Goal: Check status: Check status

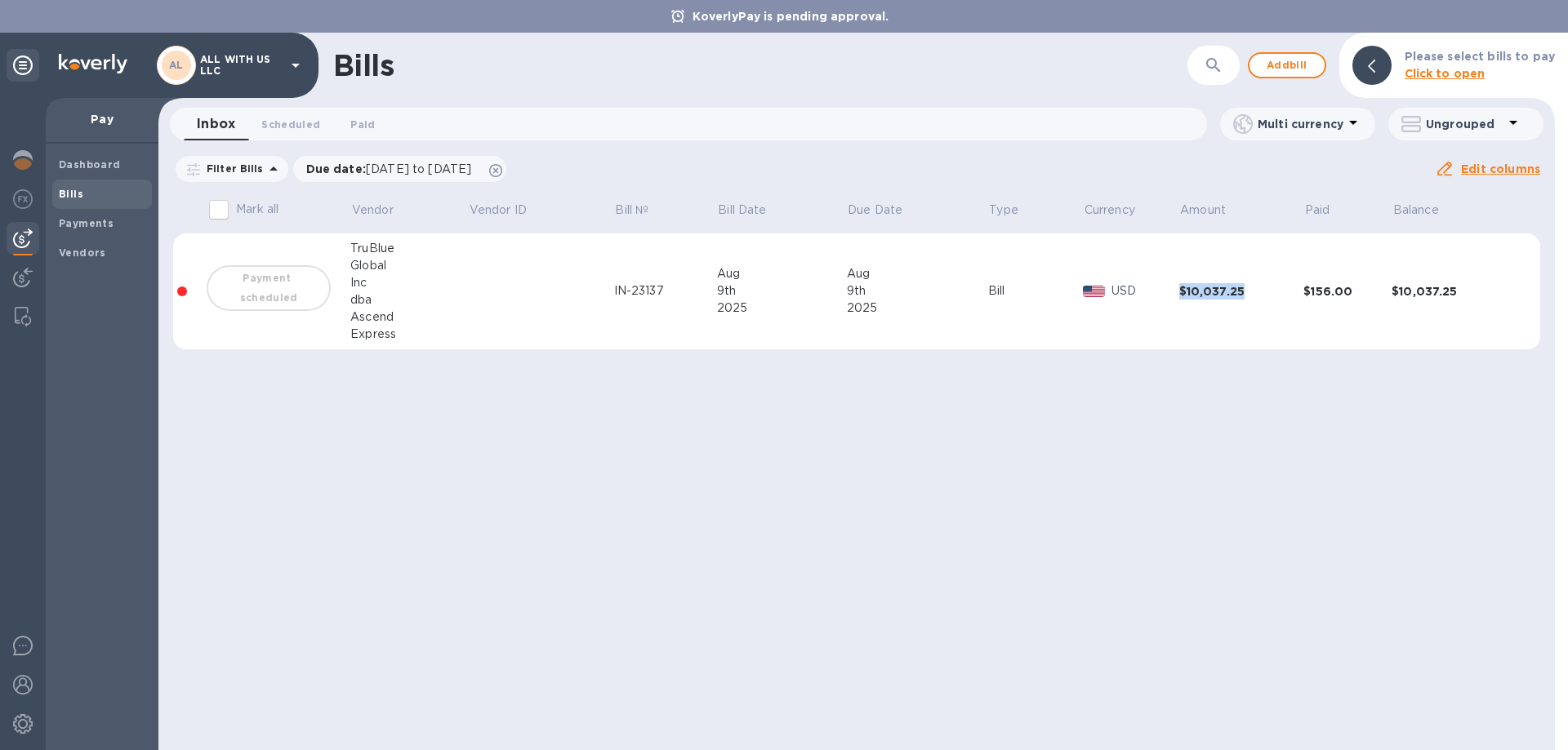
drag, startPoint x: 1251, startPoint y: 292, endPoint x: 1167, endPoint y: 292, distance: 84.0
click at [1167, 292] on tr "Payment scheduled TruBlue Global Inc dba Ascend Express IN-23137 [DATE] [DATE] …" at bounding box center [856, 292] width 1367 height 117
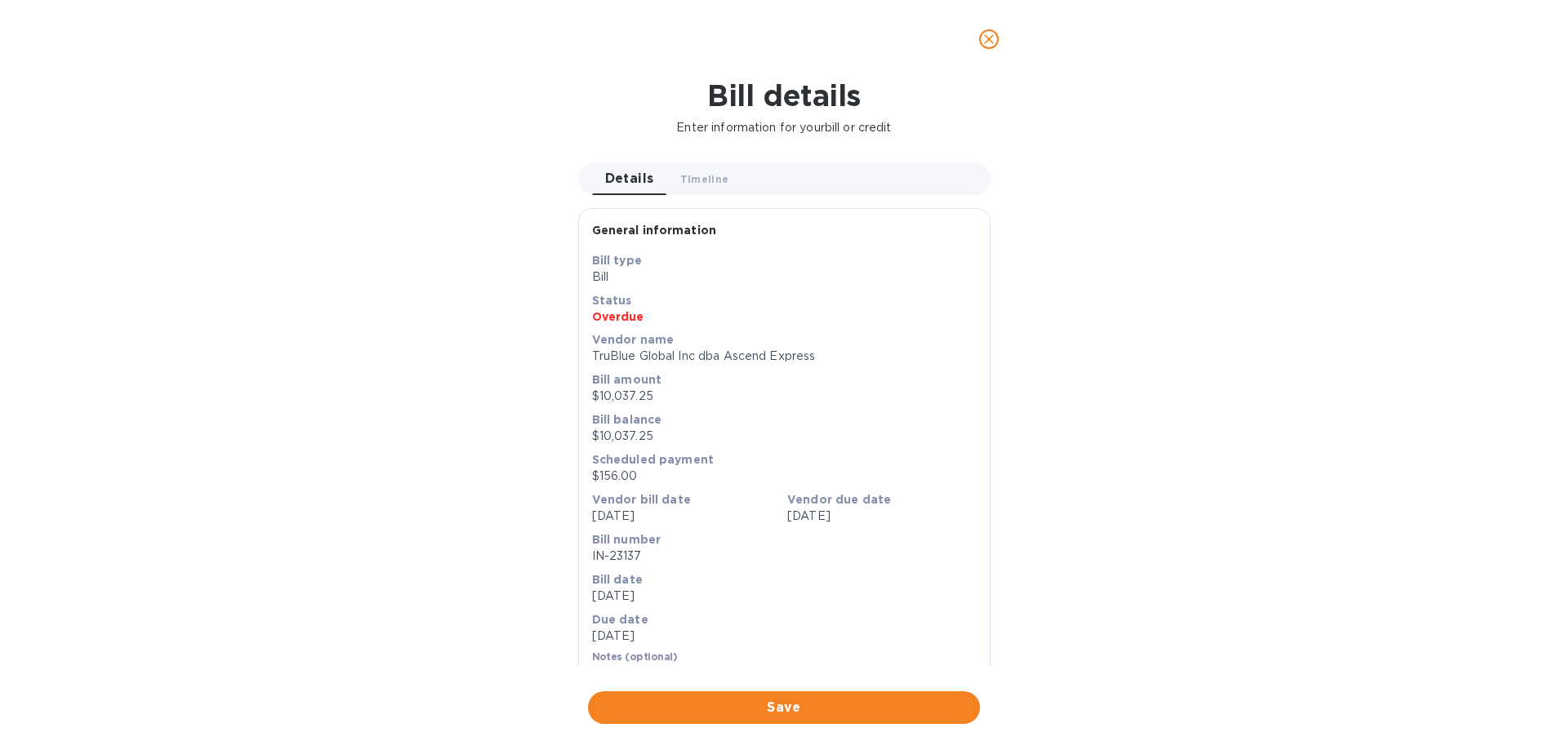
copy tr "$10,037.25"
drag, startPoint x: 994, startPoint y: 41, endPoint x: 972, endPoint y: 63, distance: 31.1
click at [993, 41] on icon "close" at bounding box center [989, 40] width 17 height 17
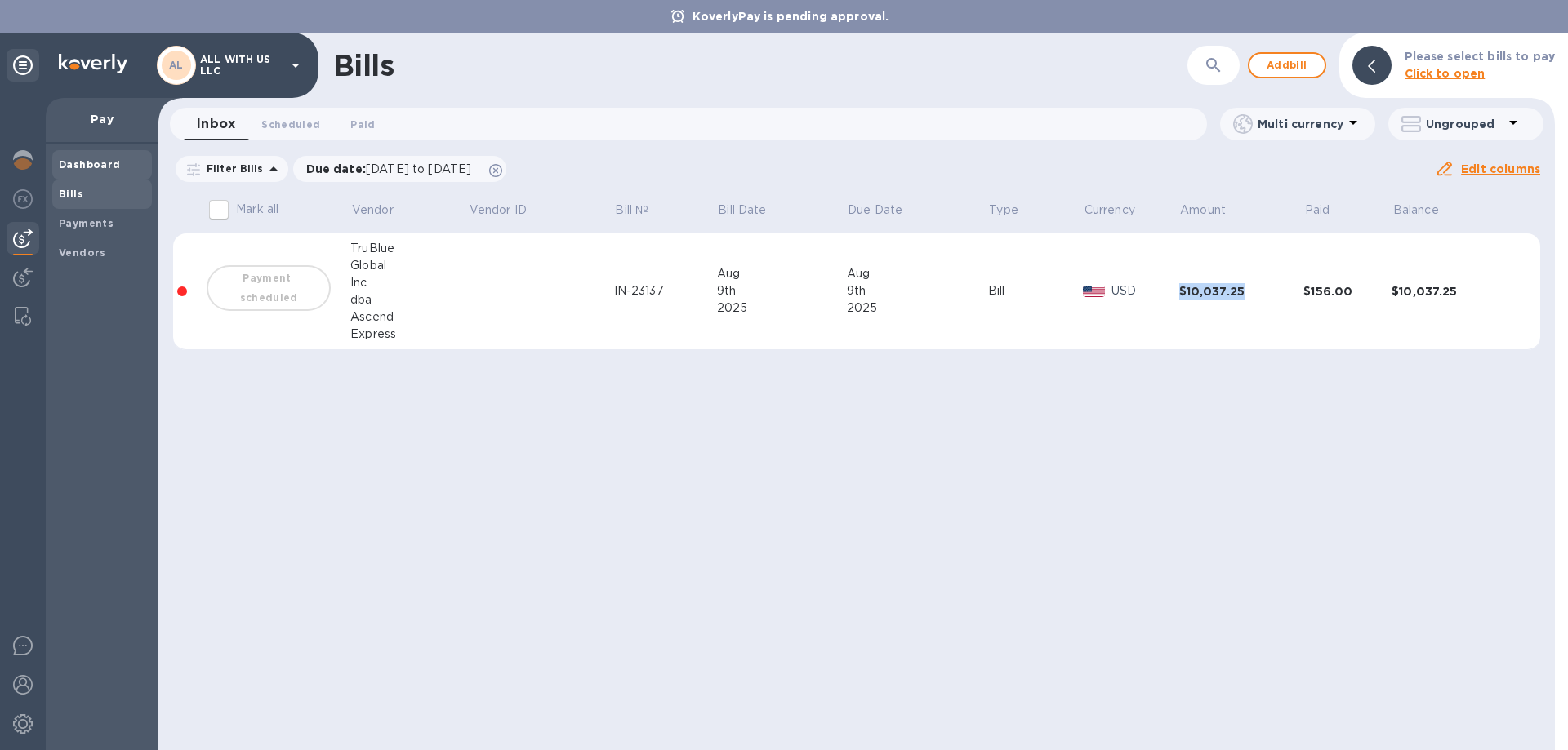
click at [80, 166] on b "Dashboard" at bounding box center [90, 164] width 62 height 12
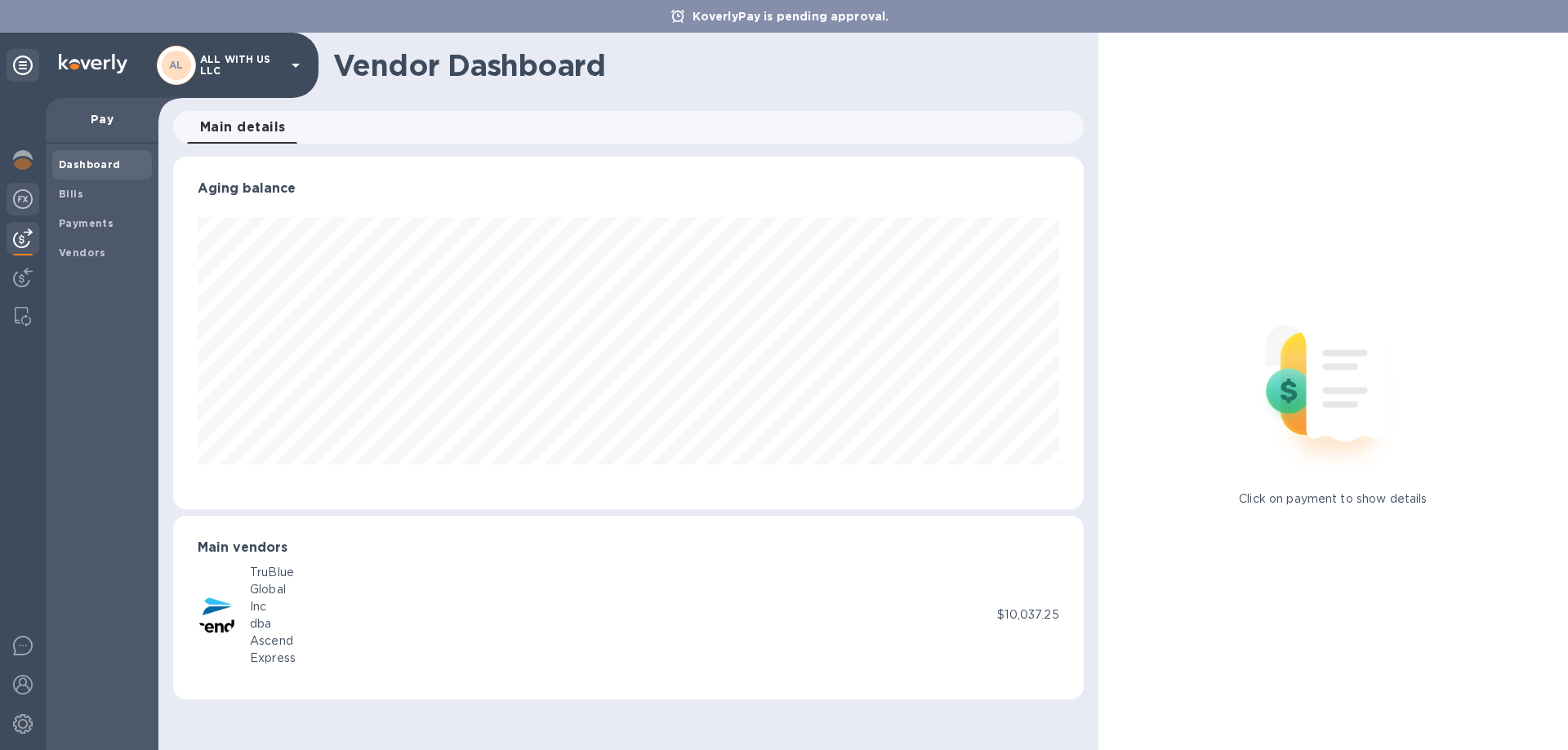
scroll to position [352, 910]
click at [14, 191] on img at bounding box center [22, 198] width 19 height 19
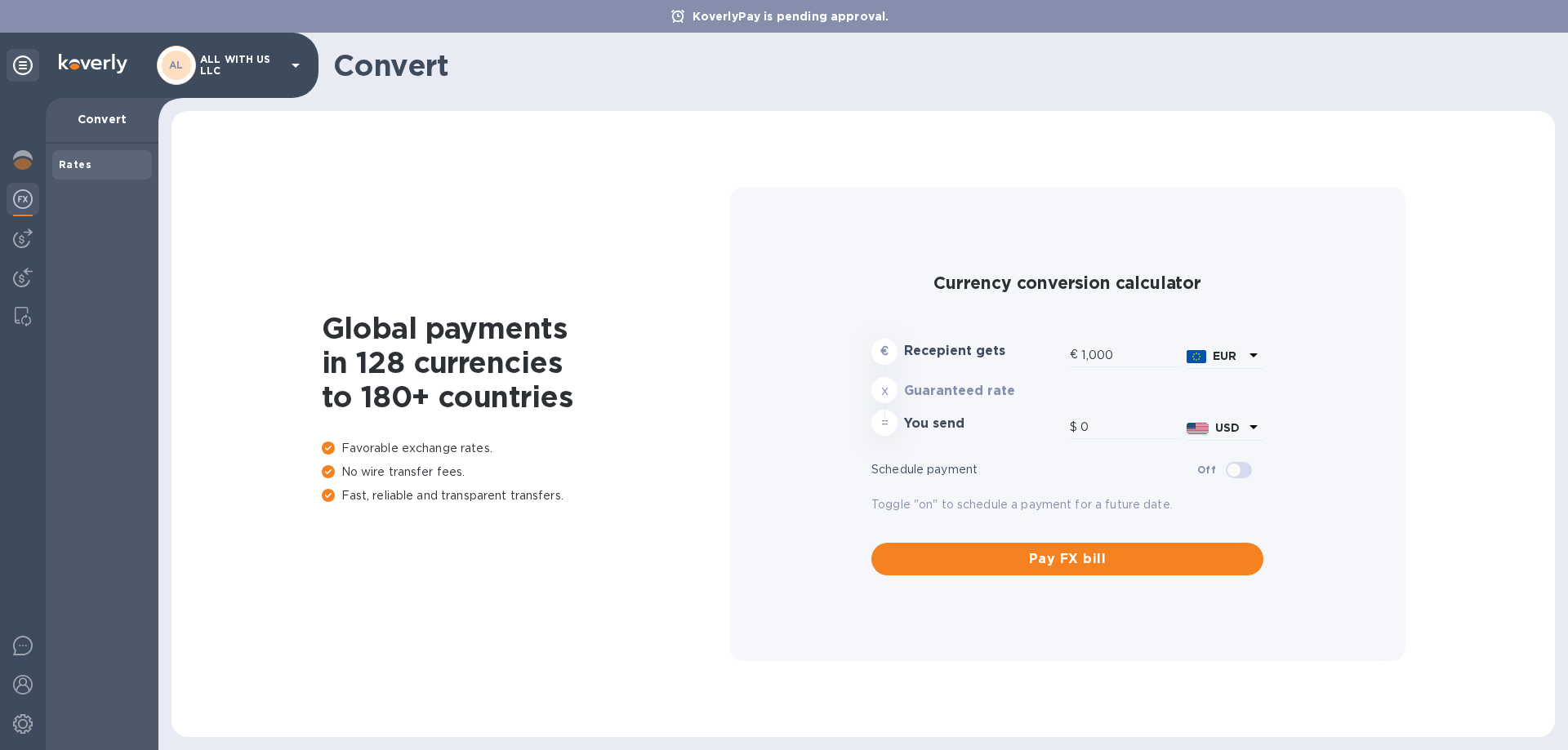
type input "1,177.47"
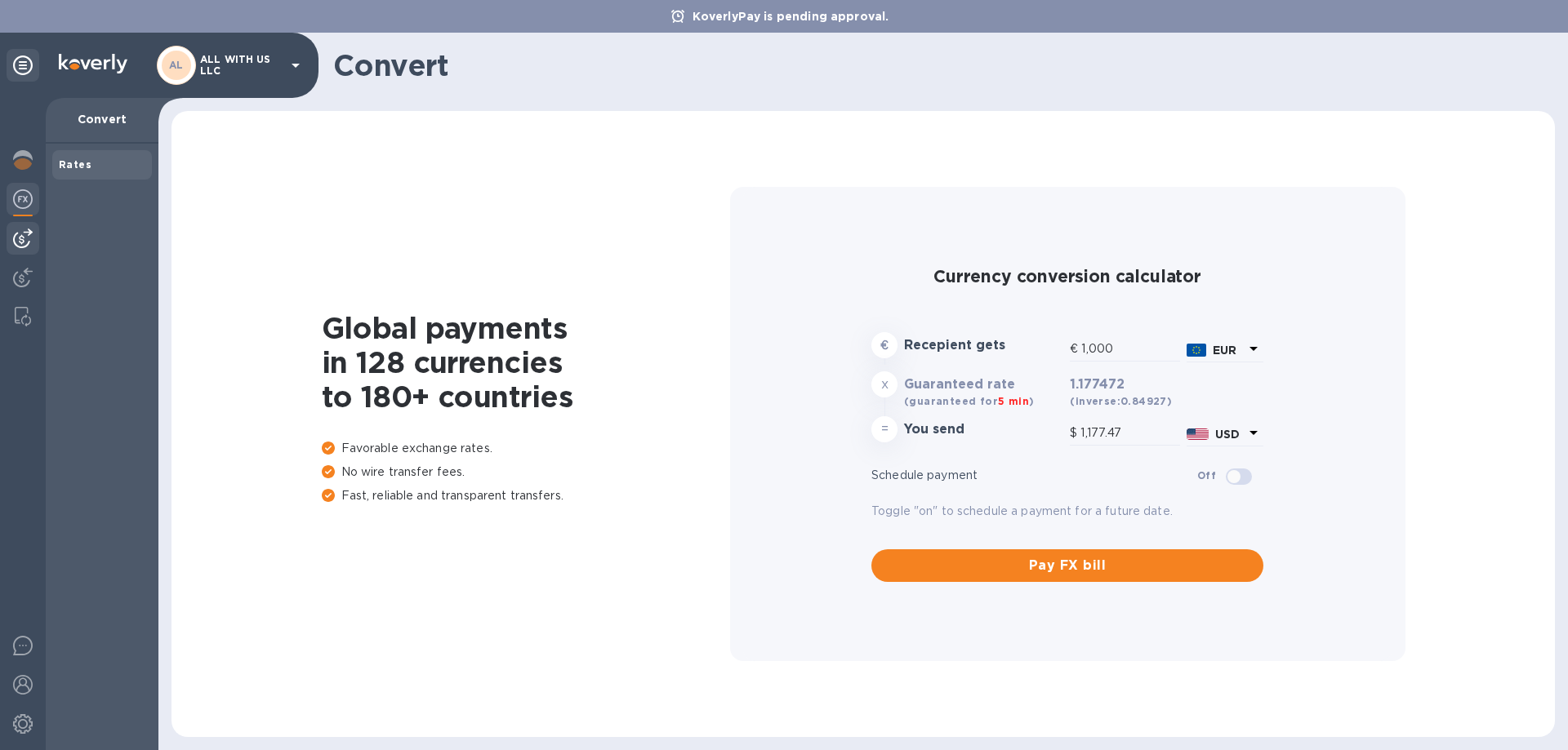
click at [18, 231] on img at bounding box center [22, 238] width 19 height 19
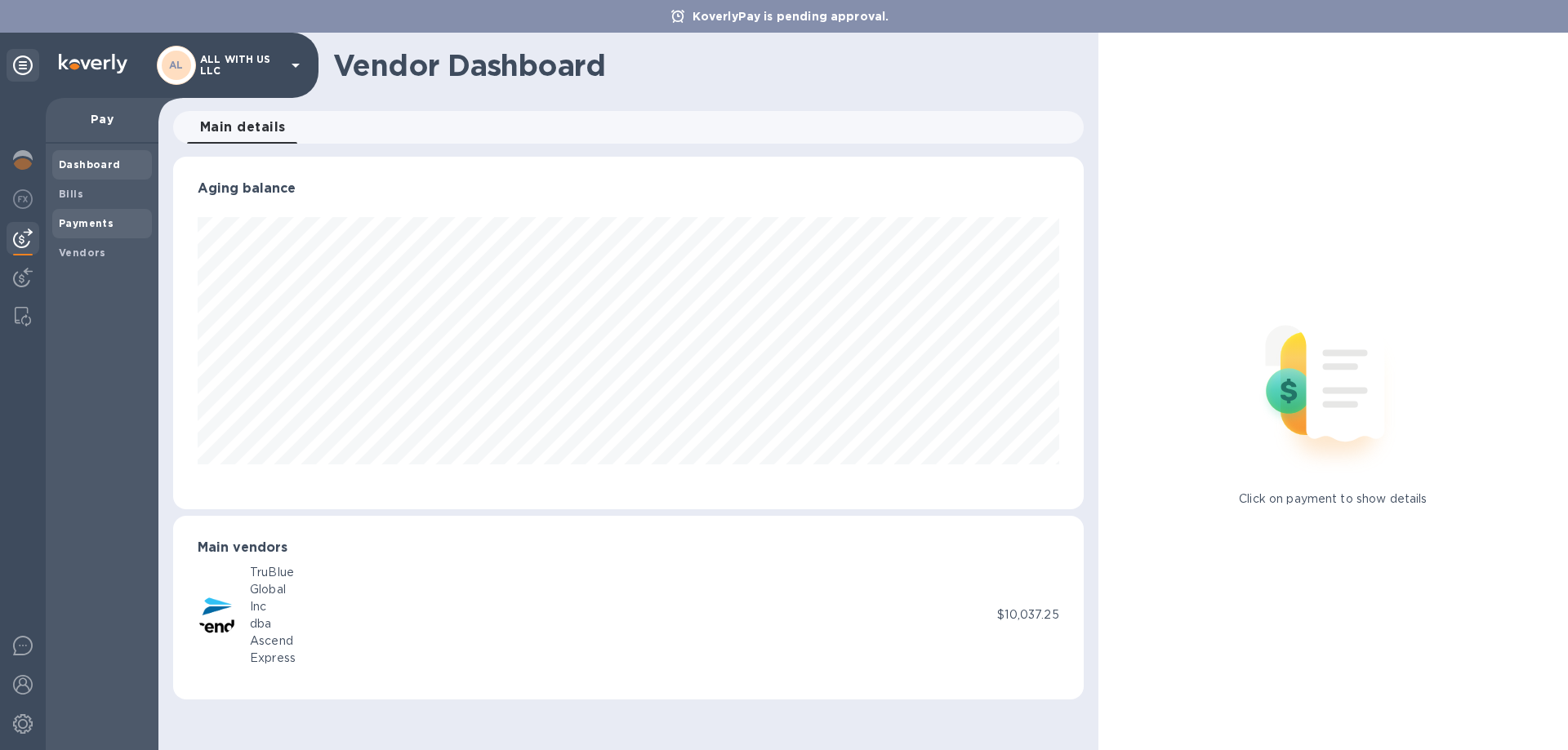
click at [99, 223] on b "Payments" at bounding box center [86, 222] width 54 height 12
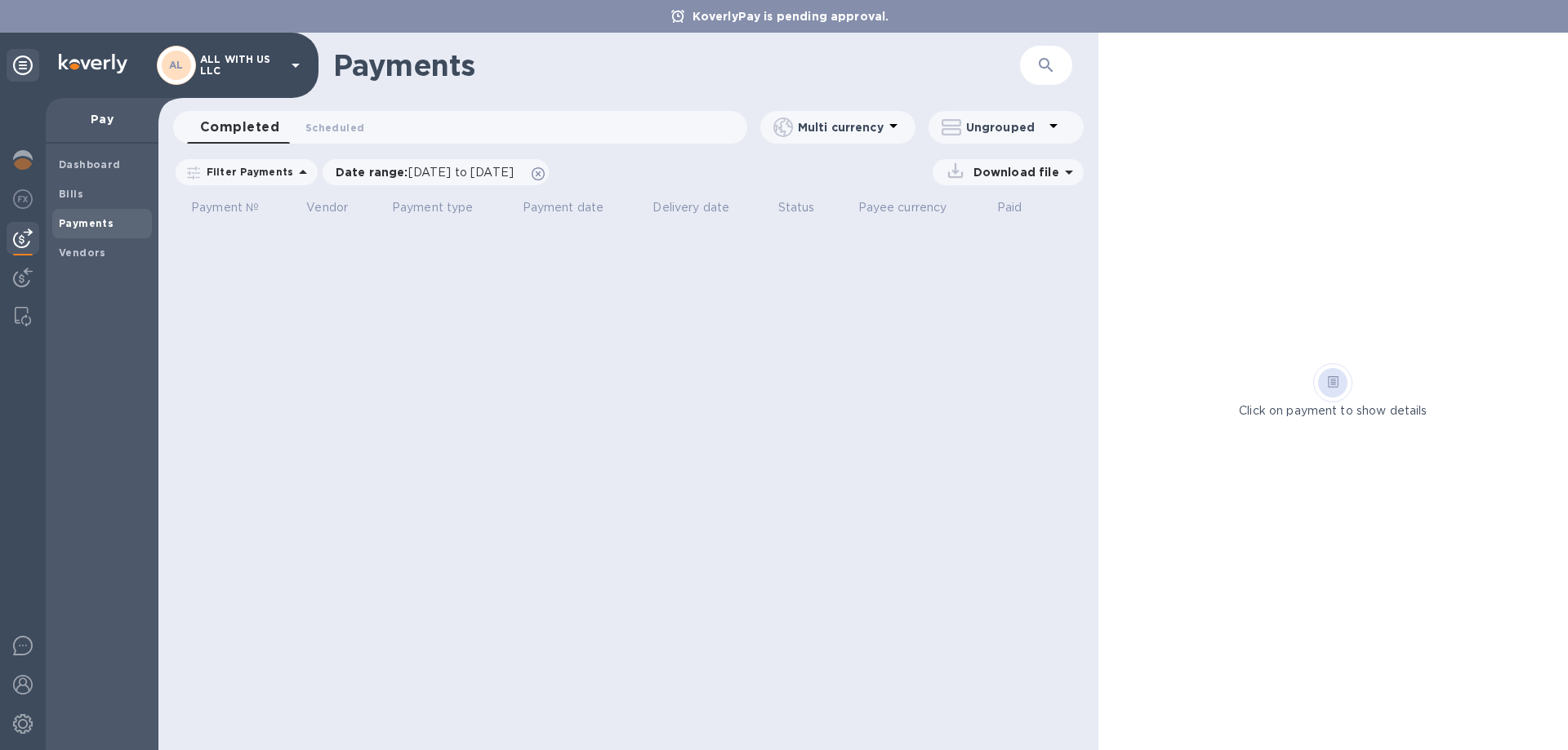
click at [834, 373] on div "Payments ​ Completed 0 Scheduled 0 Multi currency Ungrouped Filter Payments Dat…" at bounding box center [628, 391] width 940 height 718
click at [67, 256] on b "Vendors" at bounding box center [82, 252] width 47 height 12
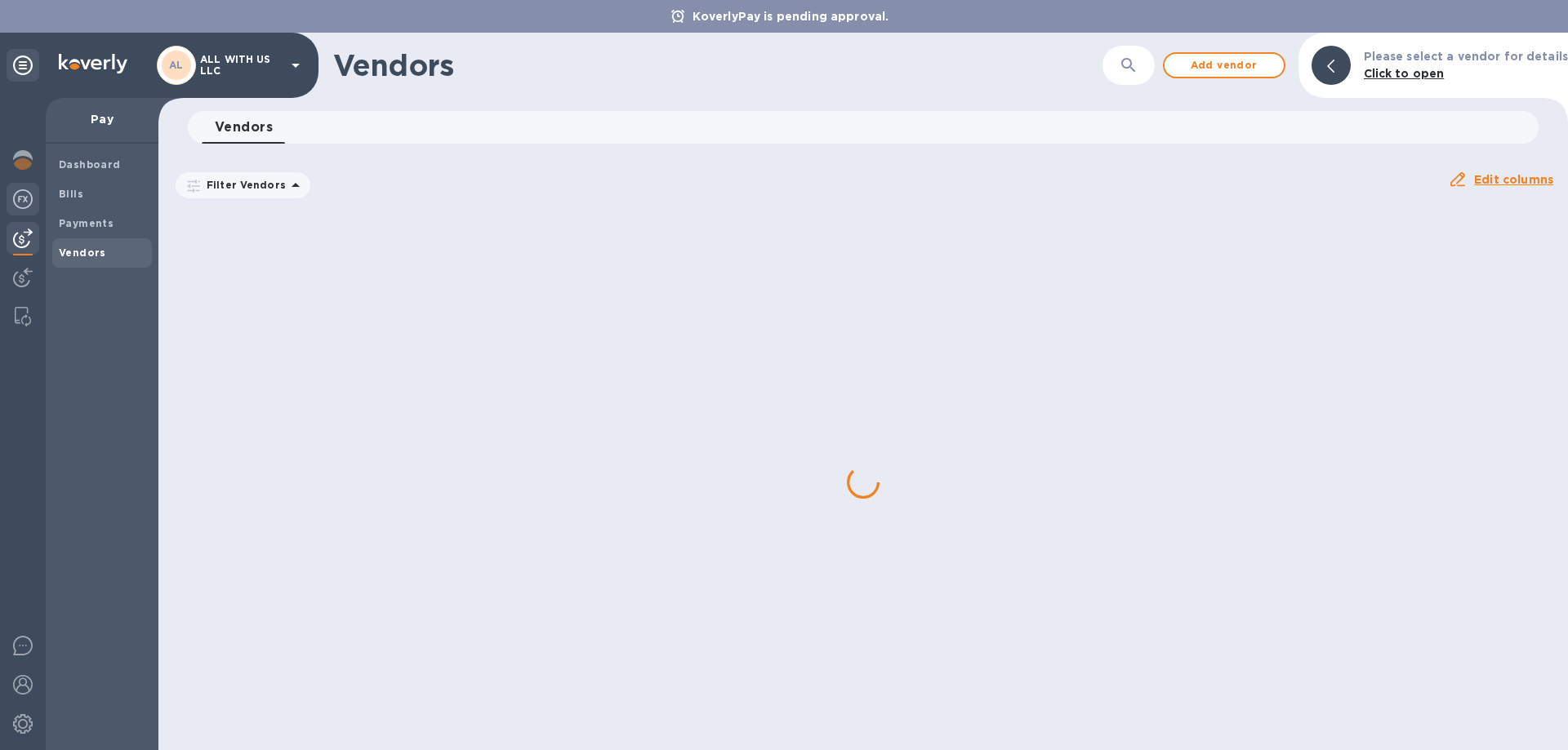
click at [25, 198] on img at bounding box center [22, 198] width 19 height 19
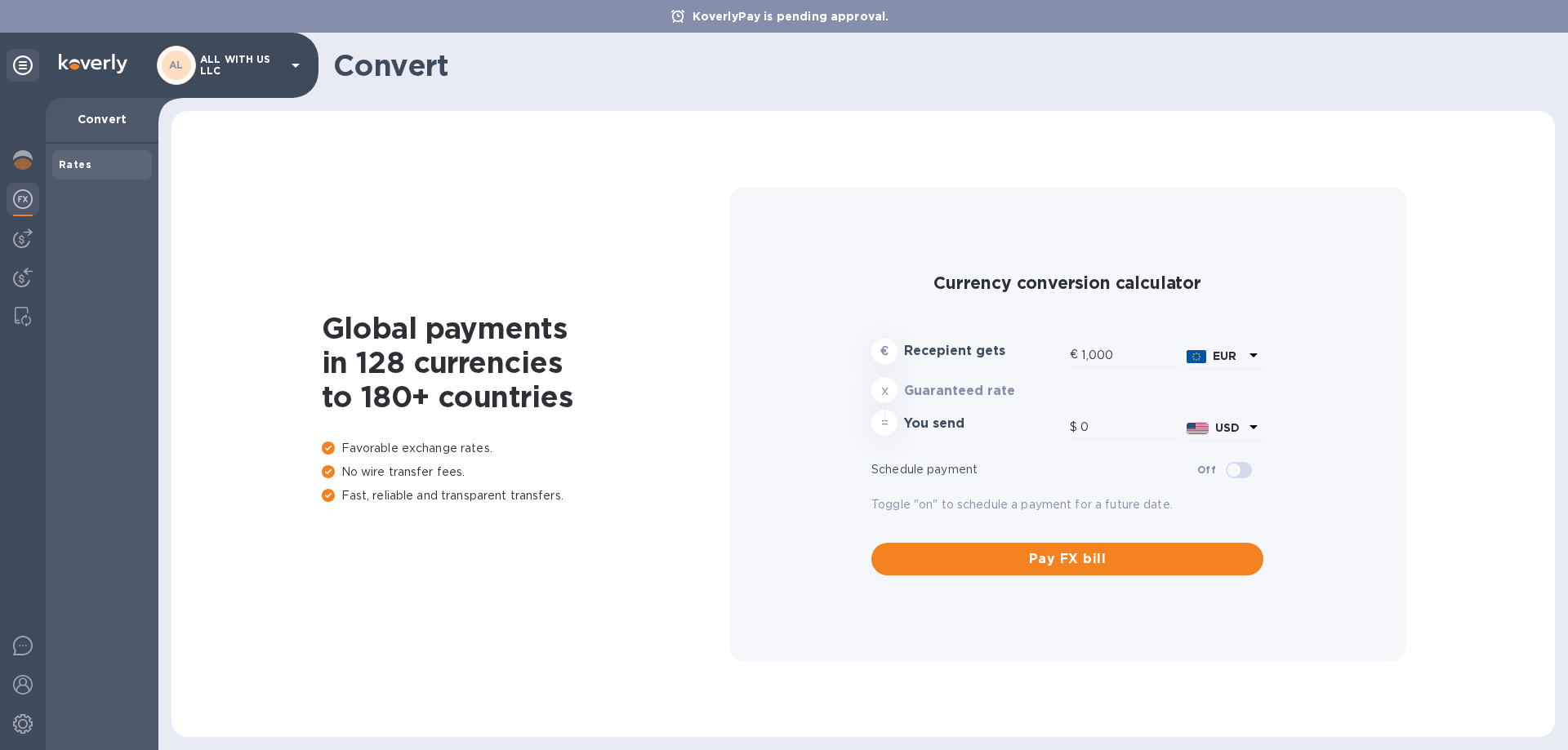
type input "1,177.47"
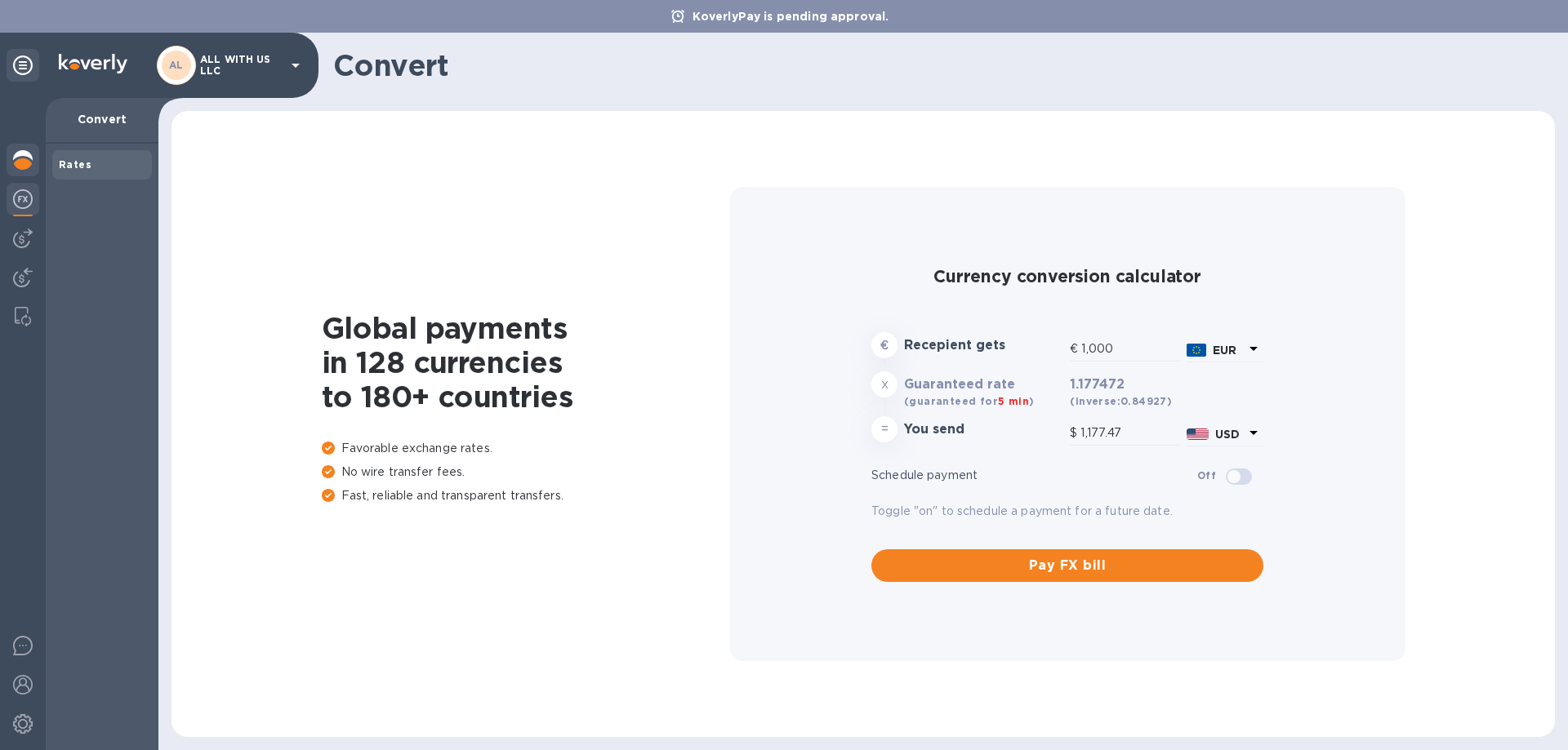
click at [23, 167] on img at bounding box center [22, 160] width 19 height 19
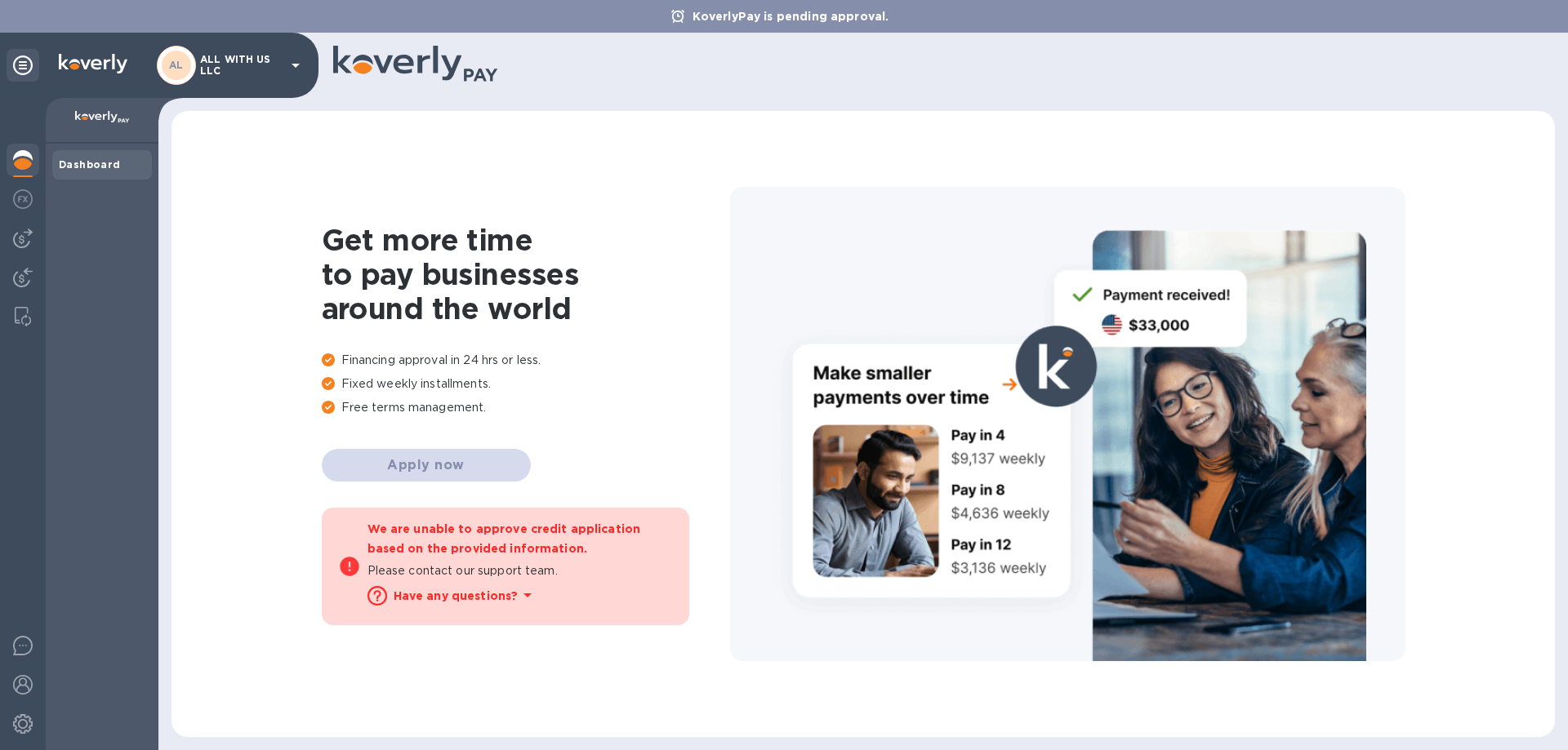
click at [464, 600] on b "Have any questions?" at bounding box center [456, 596] width 125 height 13
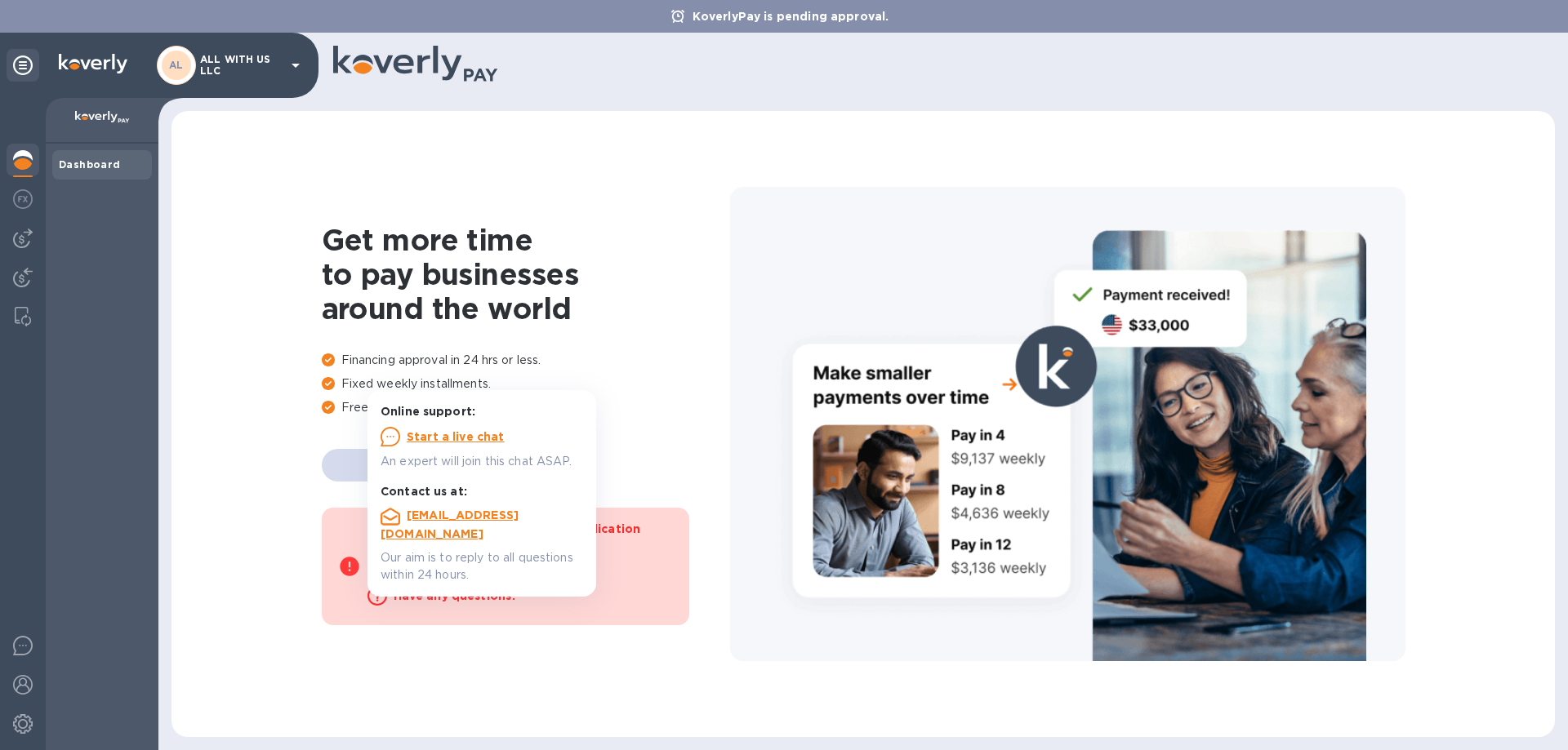
click at [435, 439] on u "Start a live chat" at bounding box center [456, 436] width 98 height 13
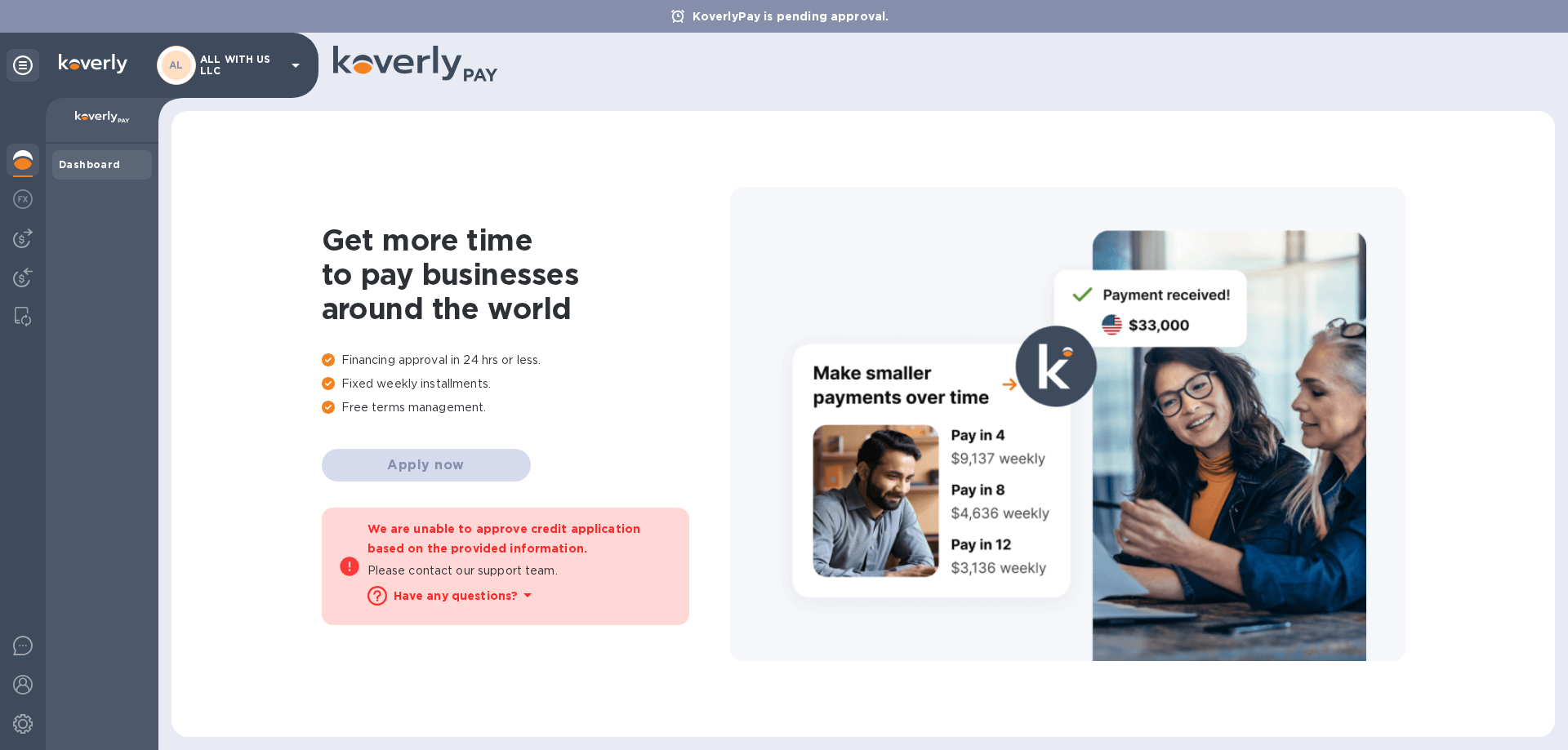
click at [450, 592] on b "Have any questions?" at bounding box center [456, 596] width 125 height 13
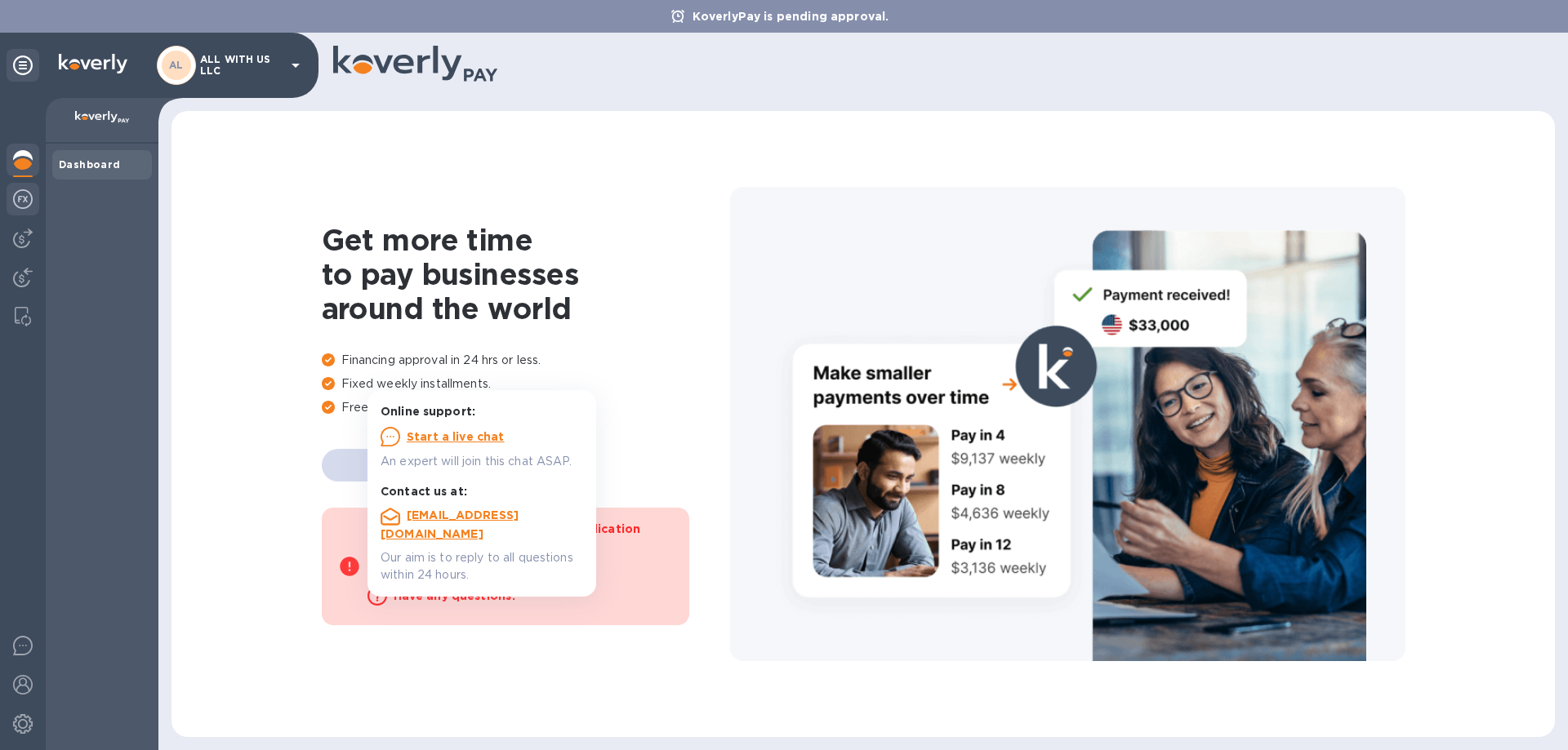
click at [26, 210] on div at bounding box center [22, 200] width 32 height 36
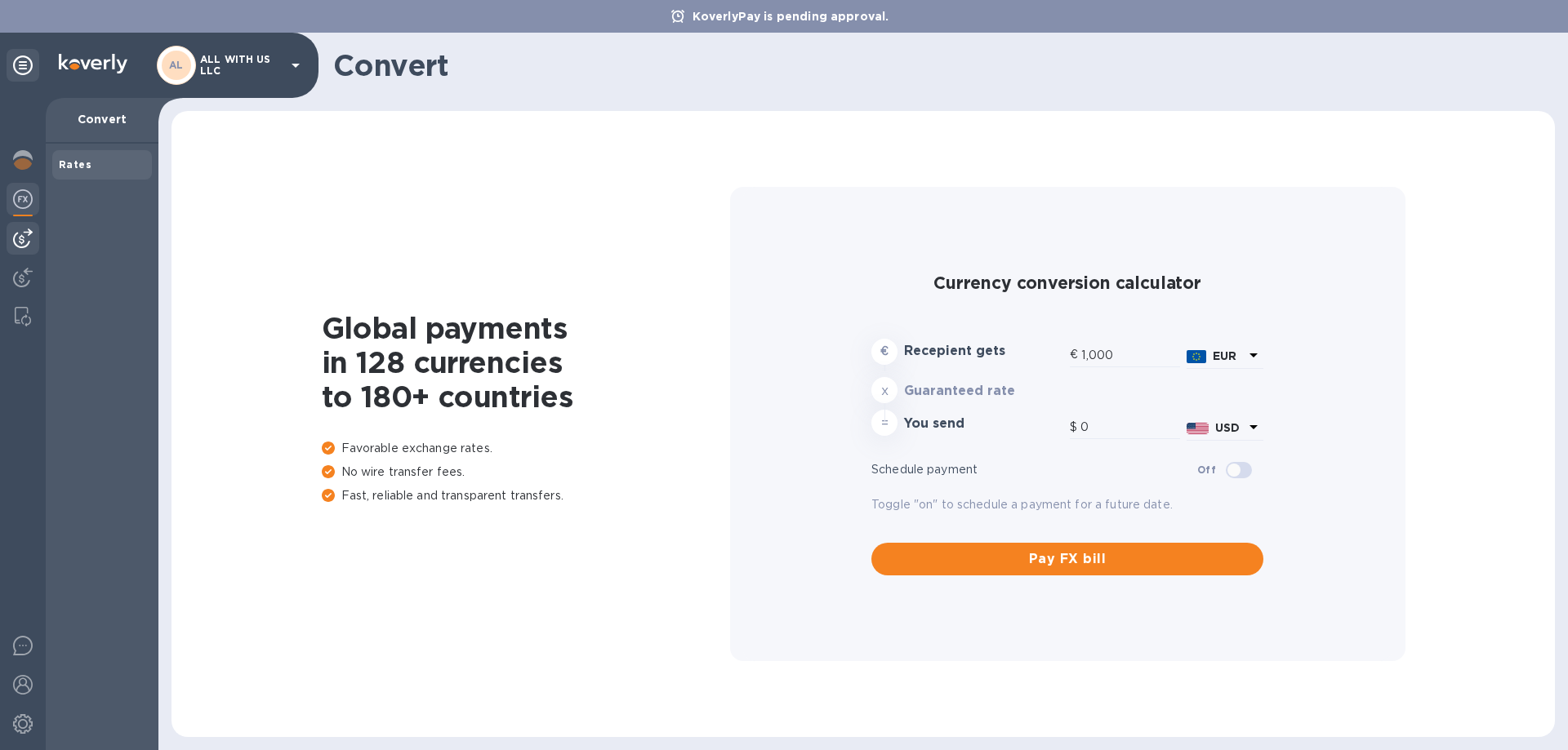
type input "1,177.67"
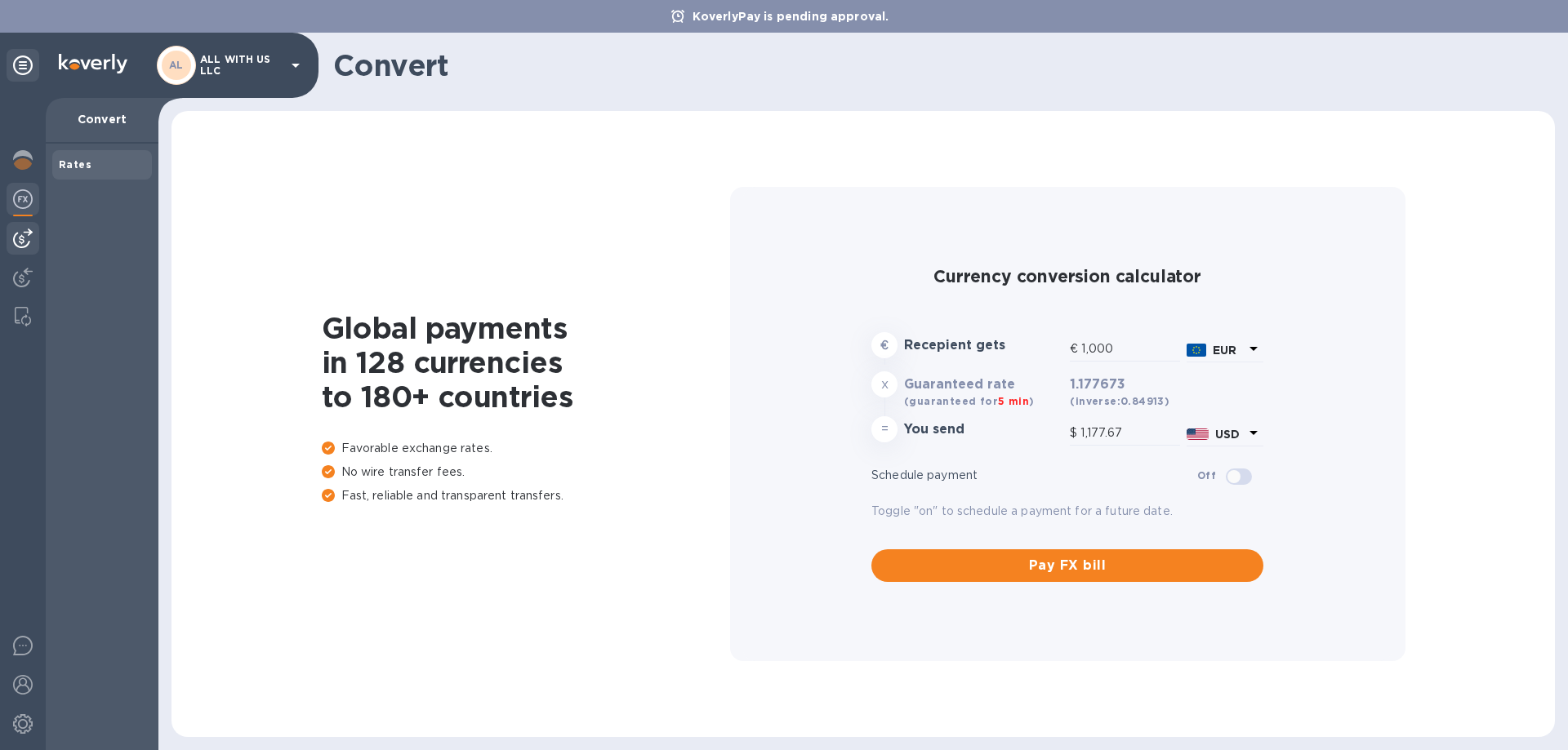
click at [30, 240] on img at bounding box center [22, 238] width 19 height 19
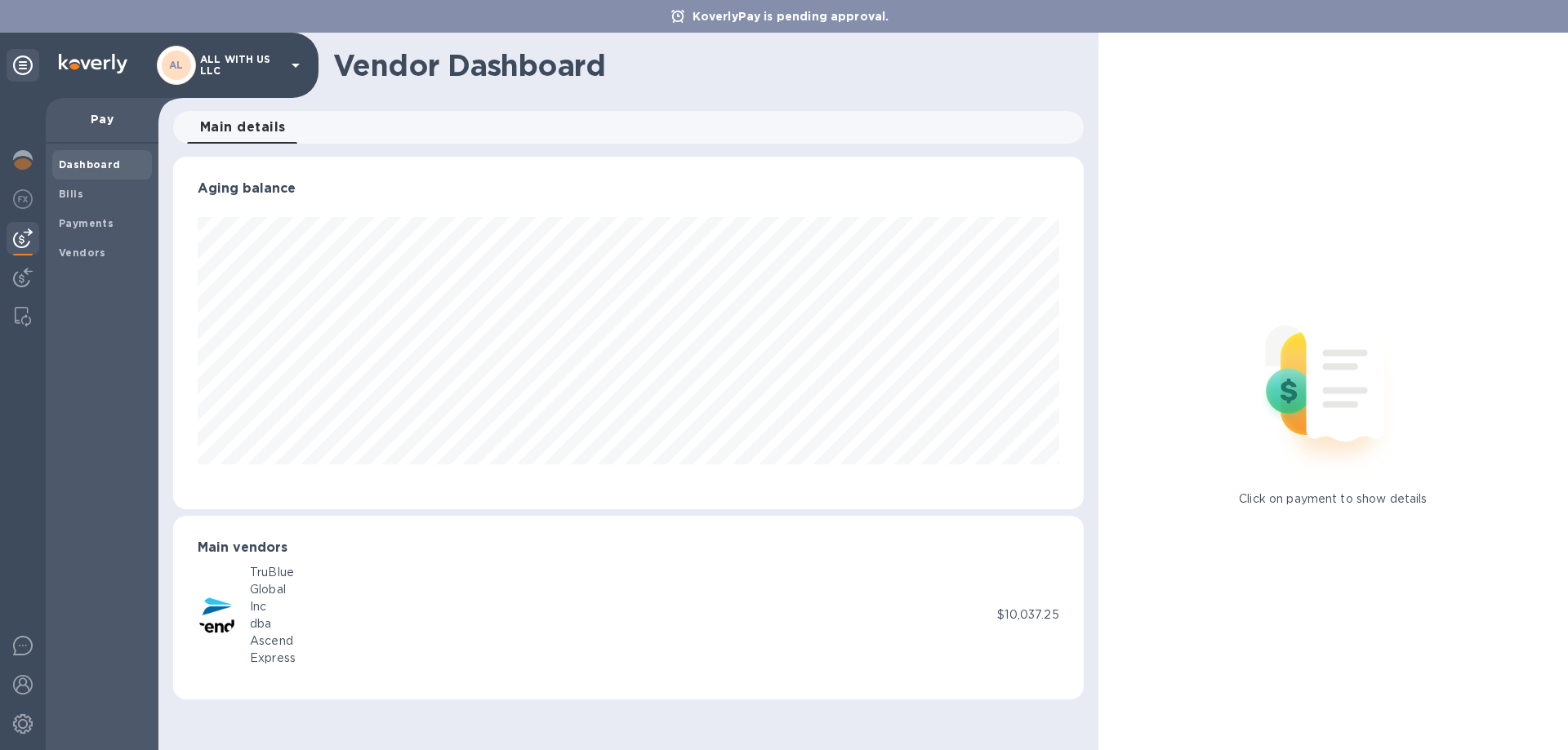
scroll to position [352, 910]
click at [81, 188] on span "Bills" at bounding box center [102, 195] width 87 height 17
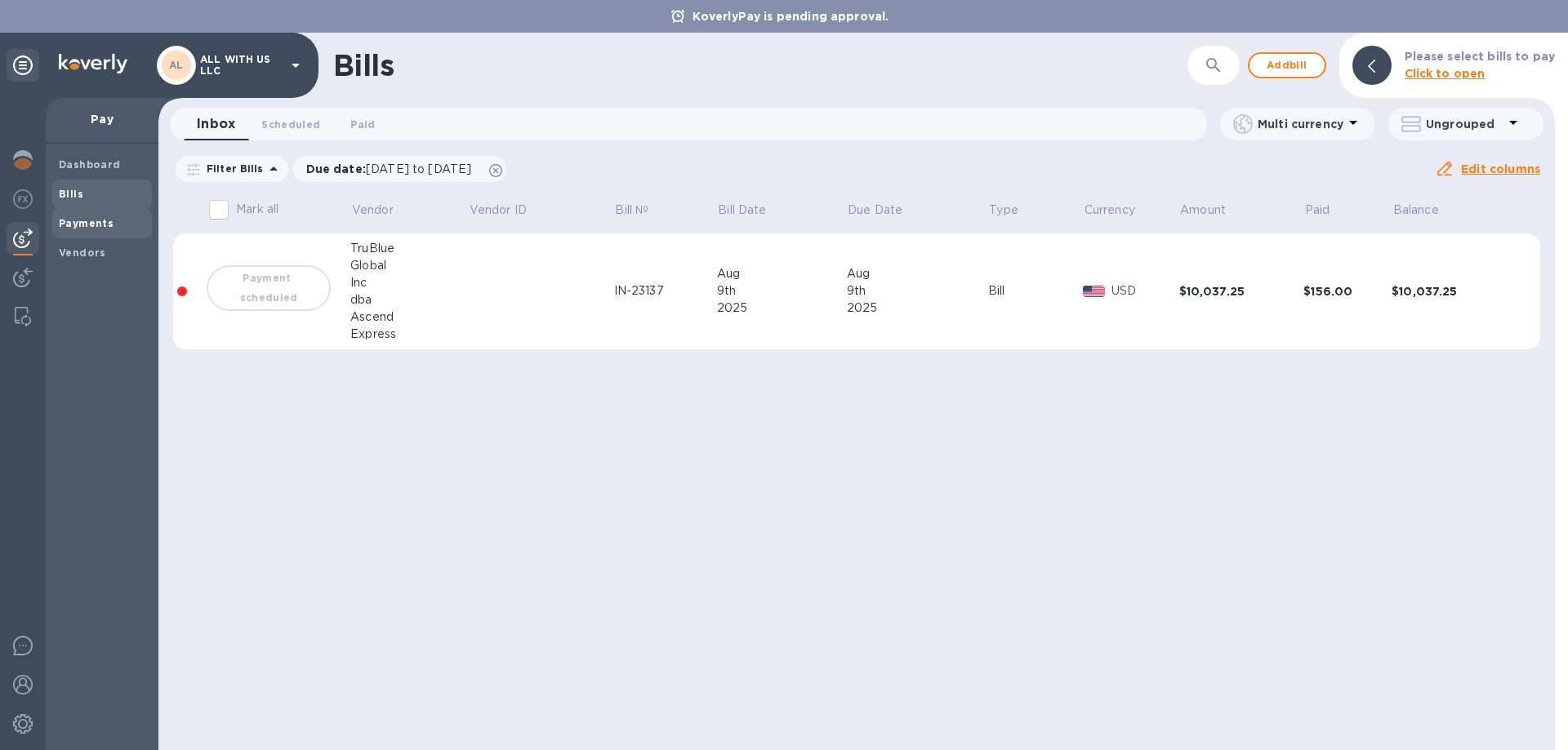
click at [73, 228] on b "Payments" at bounding box center [86, 222] width 54 height 12
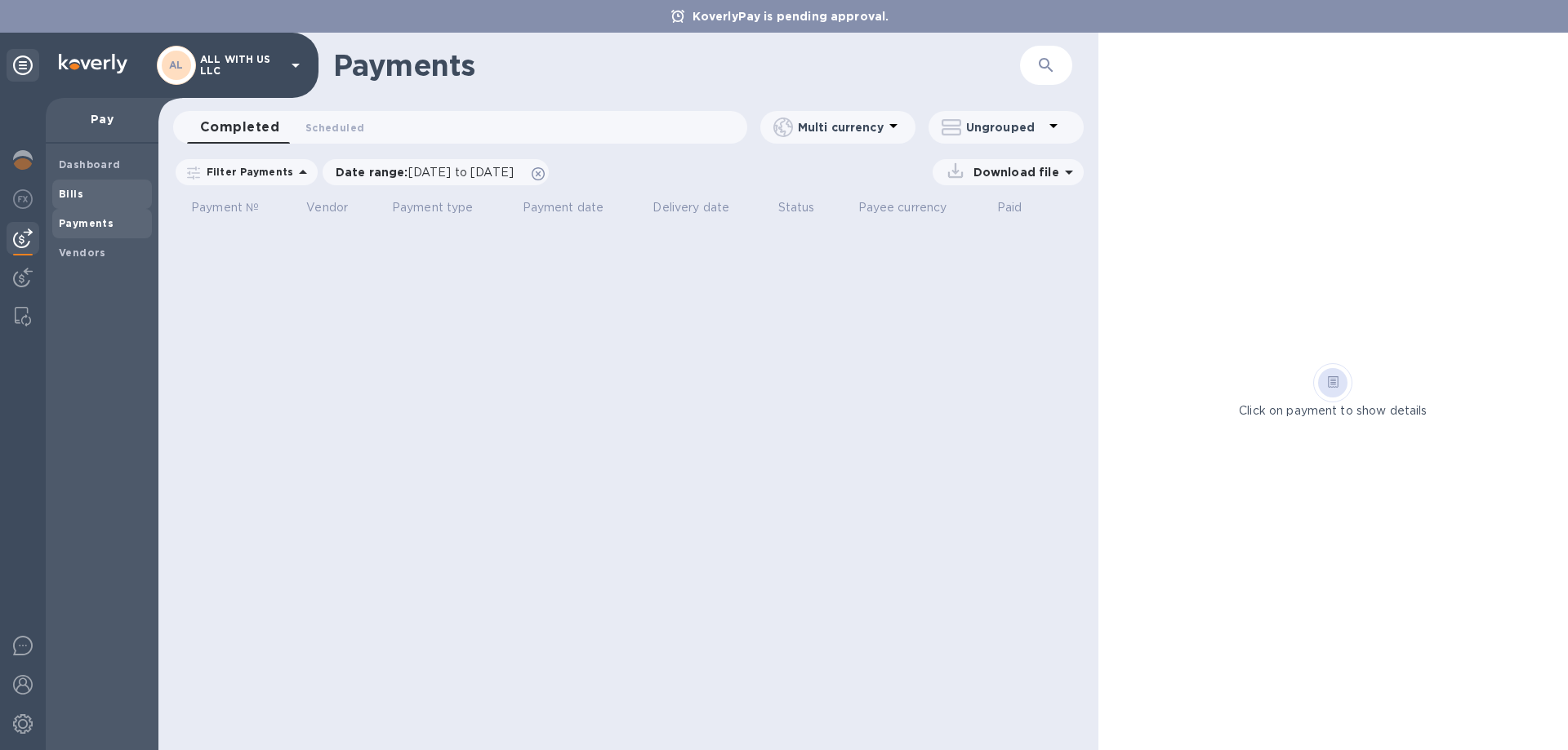
click at [114, 198] on span "Bills" at bounding box center [102, 195] width 87 height 17
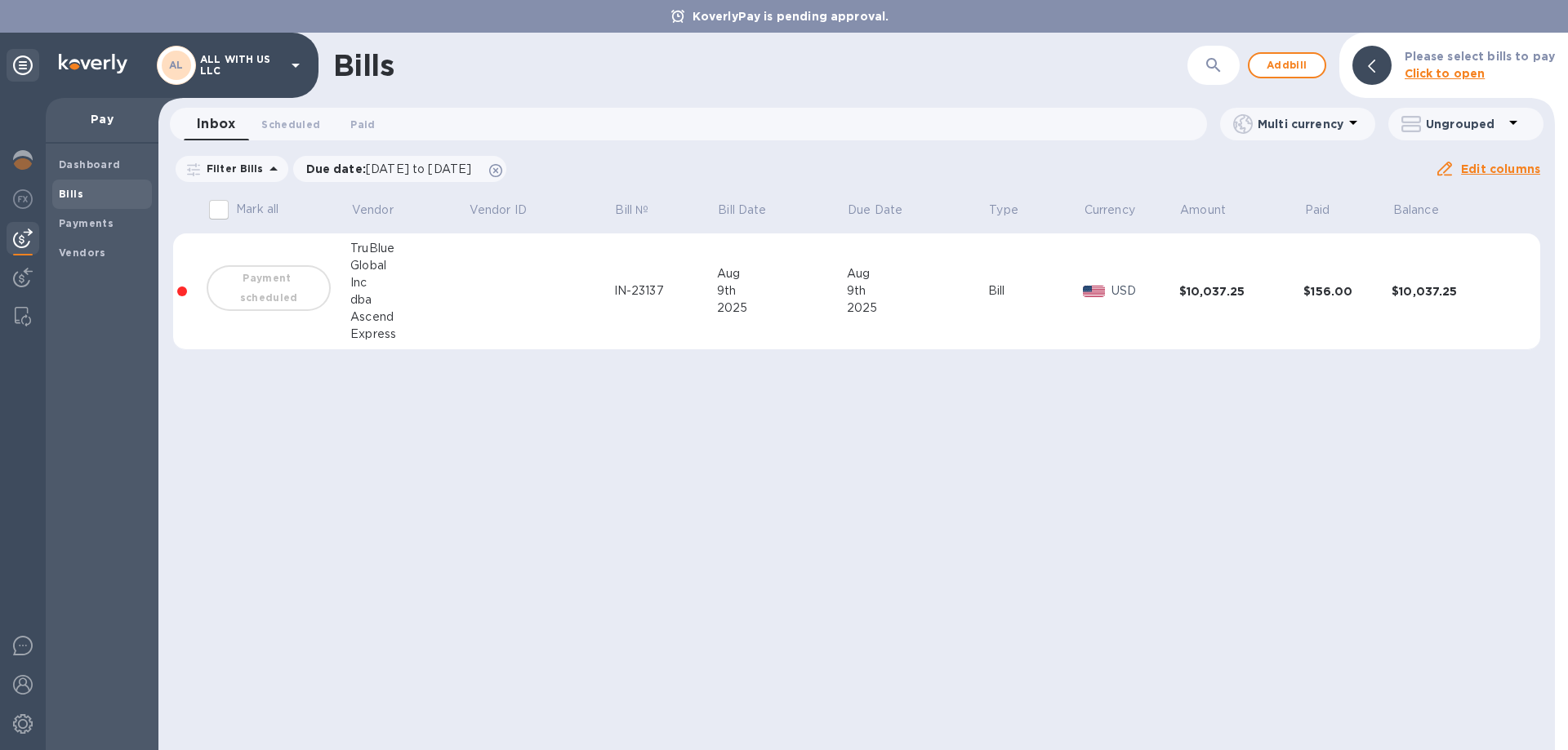
click at [1158, 489] on div "Bills ​ Add bill Please select bills to pay Click to open Inbox 0 Scheduled 0 P…" at bounding box center [856, 391] width 1396 height 718
drag, startPoint x: 1259, startPoint y: 287, endPoint x: 1190, endPoint y: 283, distance: 69.1
click at [1190, 283] on div "$10,037.25" at bounding box center [1241, 292] width 125 height 17
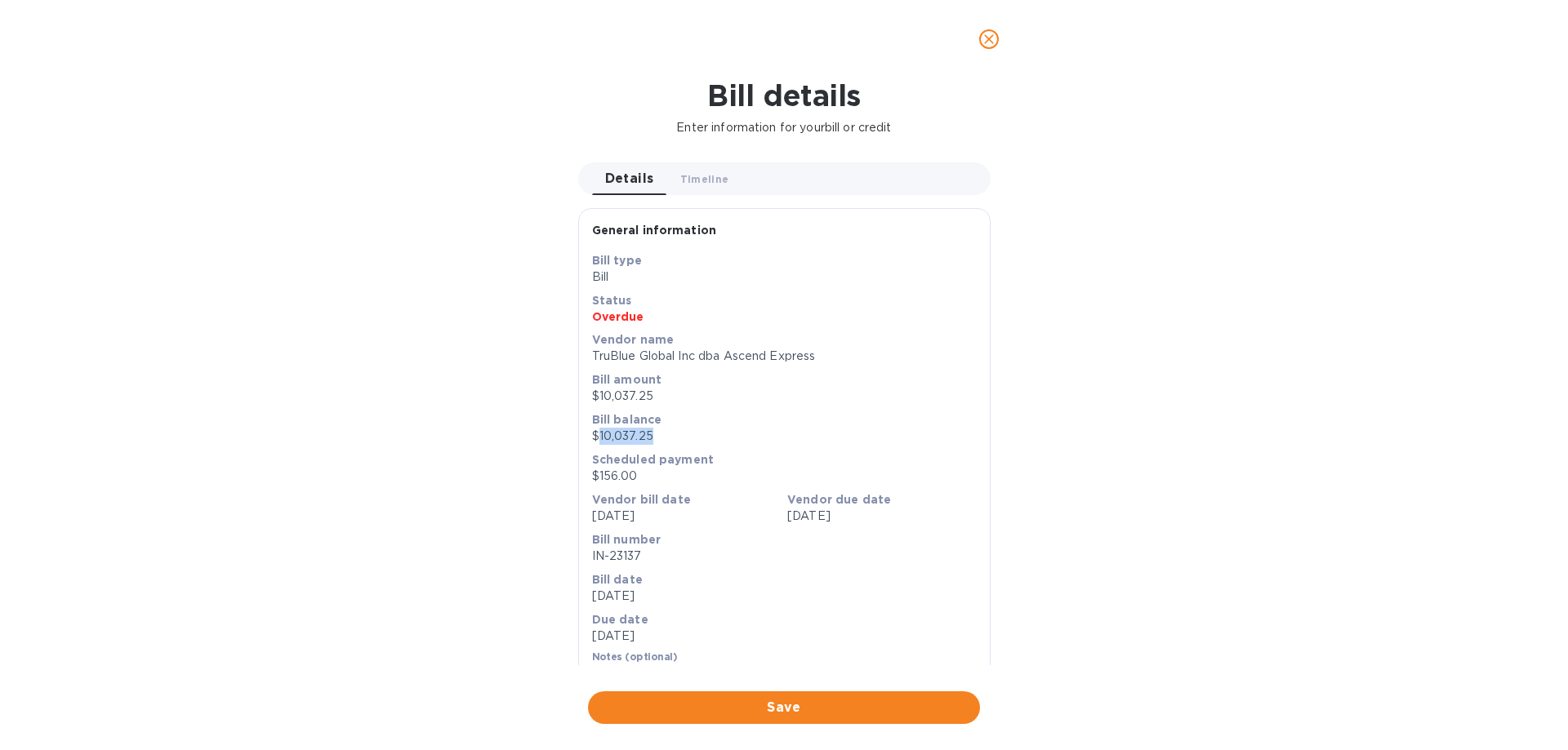
drag, startPoint x: 652, startPoint y: 435, endPoint x: 599, endPoint y: 436, distance: 53.0
click at [599, 436] on p "$10,037.25" at bounding box center [784, 436] width 385 height 18
copy p "10,037.25"
click at [990, 39] on icon "close" at bounding box center [988, 39] width 10 height 10
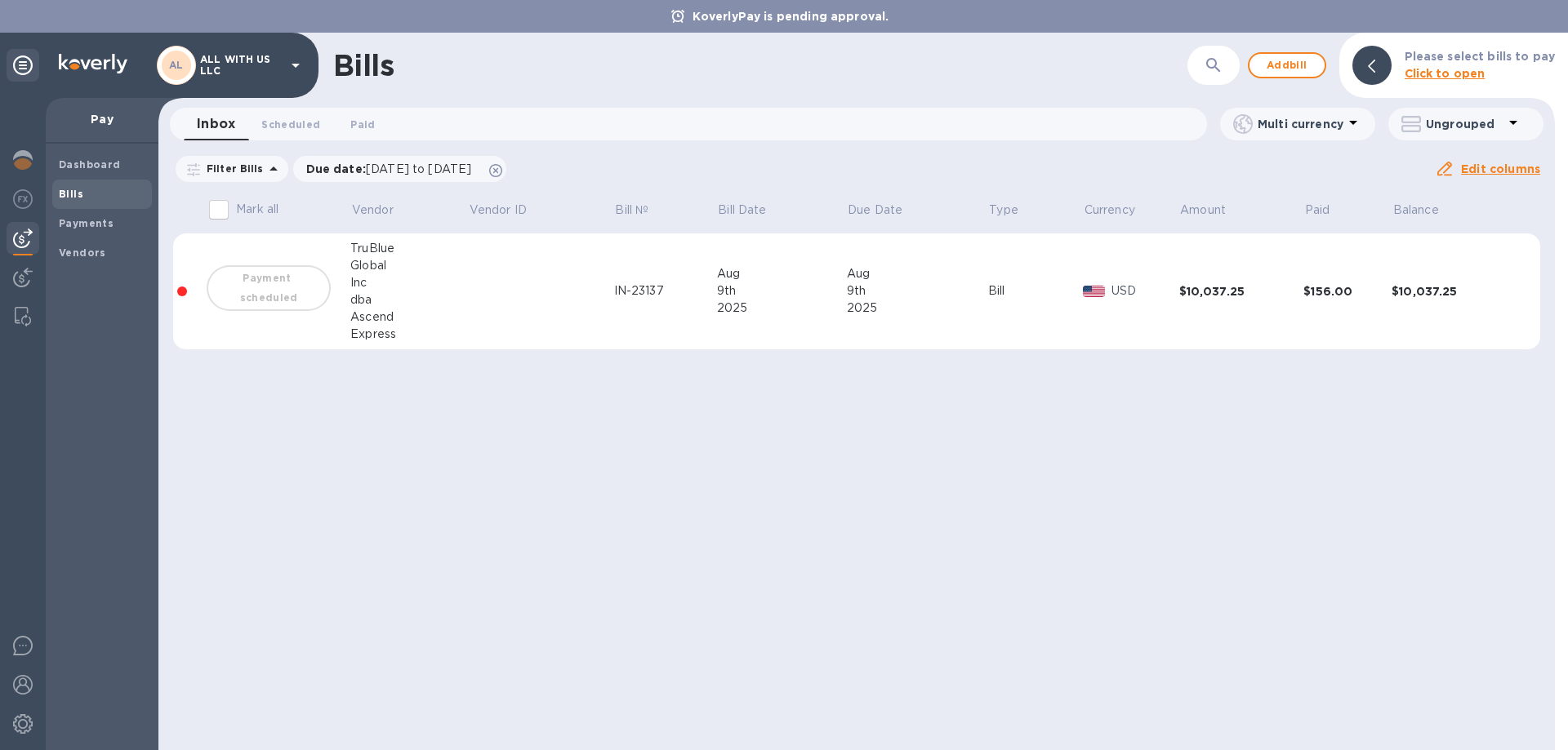
click at [990, 559] on div "Bills ​ Add bill Please select bills to pay Click to open Inbox 0 Scheduled 0 P…" at bounding box center [856, 391] width 1396 height 718
click at [1121, 428] on div "Bills ​ Add bill Please select bills to pay Click to open Inbox 0 Scheduled 0 P…" at bounding box center [856, 391] width 1396 height 718
click at [569, 450] on div "Bills ​ Add bill Please select bills to pay Click to open Inbox 0 Scheduled 0 P…" at bounding box center [856, 391] width 1396 height 718
drag, startPoint x: 889, startPoint y: 27, endPoint x: 644, endPoint y: 416, distance: 459.7
click at [646, 413] on div "Bills ​ Add bill Please select bills to pay Click to open Inbox 0 Scheduled 0 P…" at bounding box center [856, 391] width 1396 height 718
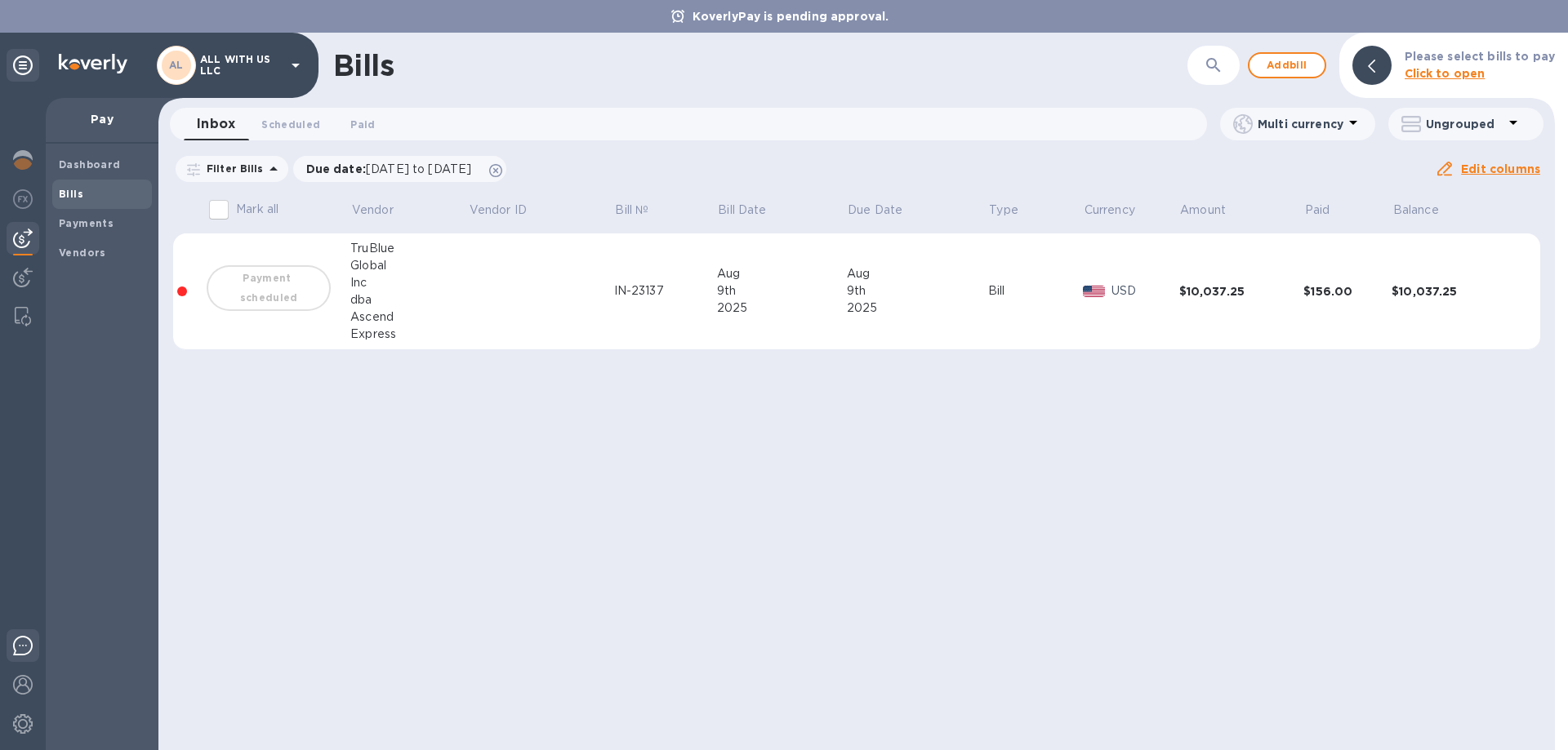
click at [25, 643] on img at bounding box center [22, 645] width 19 height 19
click at [21, 643] on img at bounding box center [22, 645] width 19 height 19
